Goal: Task Accomplishment & Management: Use online tool/utility

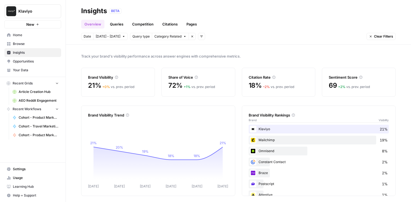
click at [45, 22] on button "New" at bounding box center [32, 24] width 57 height 8
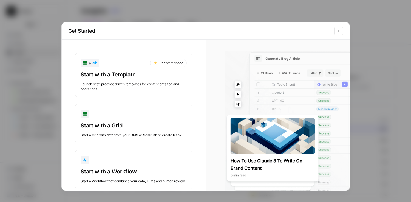
scroll to position [12, 0]
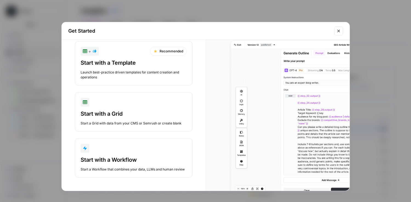
click at [130, 150] on div "button" at bounding box center [134, 148] width 106 height 9
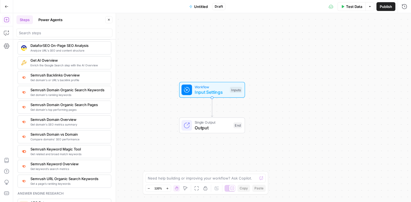
scroll to position [593, 0]
